Goal: Contribute content

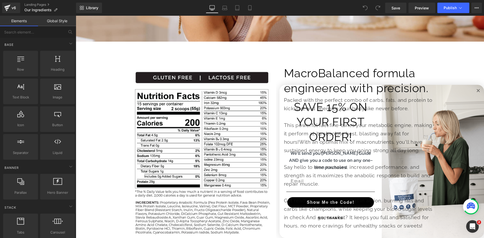
scroll to position [1497, 0]
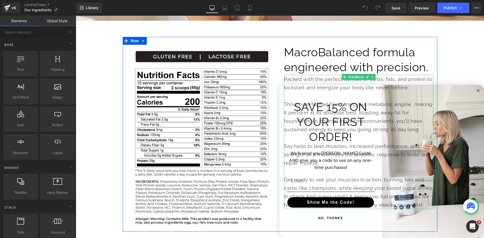
scroll to position [1515, 0]
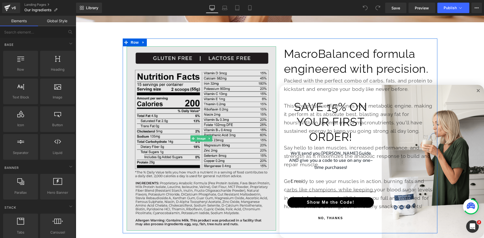
click at [195, 83] on img at bounding box center [201, 138] width 149 height 185
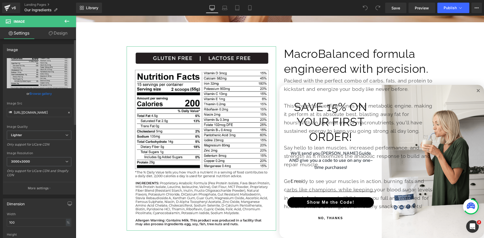
click at [30, 93] on link "Browse gallery" at bounding box center [41, 93] width 22 height 9
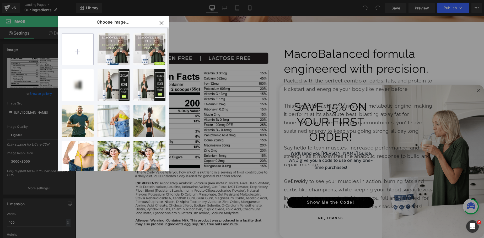
click at [84, 61] on input "file" at bounding box center [77, 49] width 31 height 31
type input "C:\fakepath\Whey Nutrition Info.png"
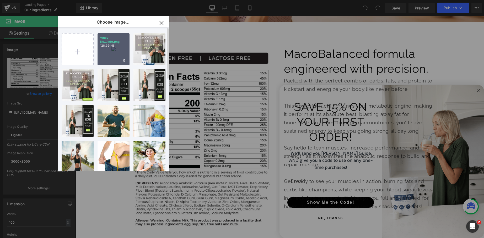
click at [116, 46] on p "128.99 KB" at bounding box center [113, 46] width 27 height 4
type input "[URL][DOMAIN_NAME]"
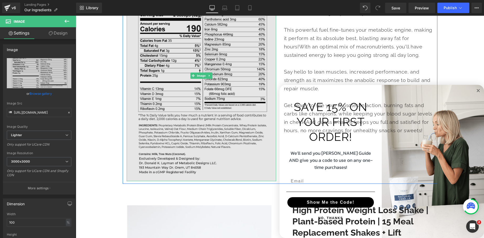
scroll to position [1625, 0]
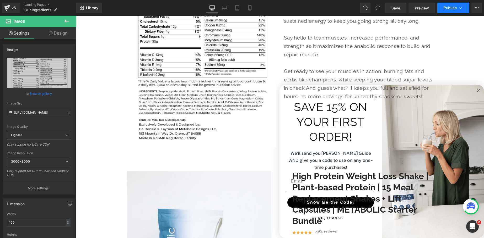
click at [449, 9] on span "Publish" at bounding box center [450, 8] width 13 height 4
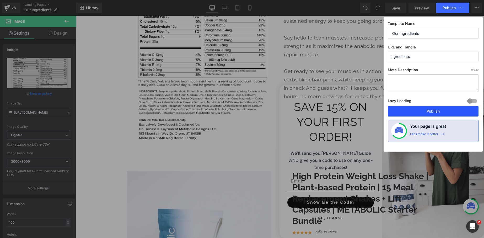
click at [428, 112] on button "Publish" at bounding box center [433, 111] width 91 height 10
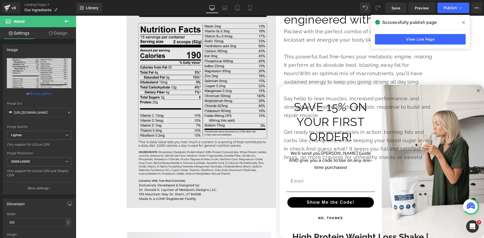
scroll to position [1565, 0]
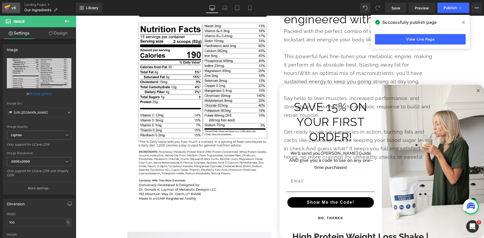
click at [9, 10] on icon at bounding box center [7, 7] width 6 height 13
